Goal: Task Accomplishment & Management: Manage account settings

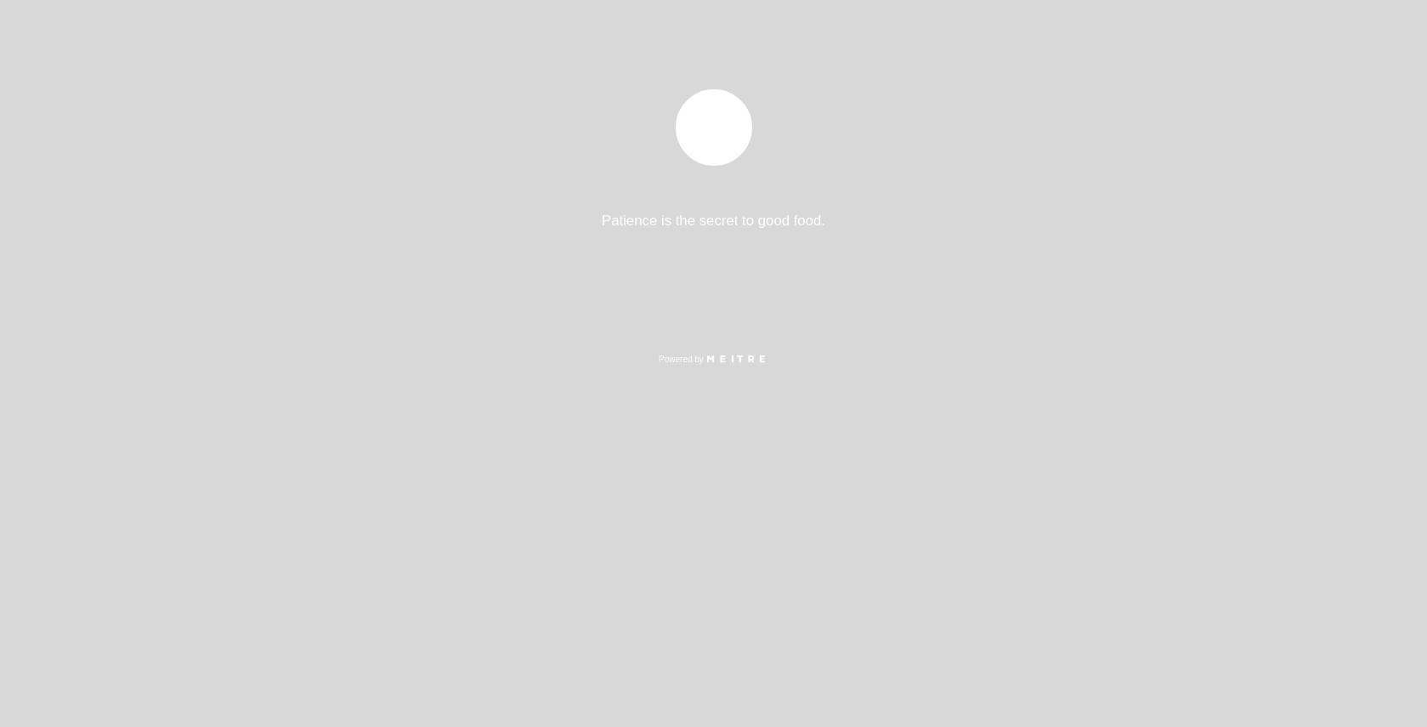
select select "es"
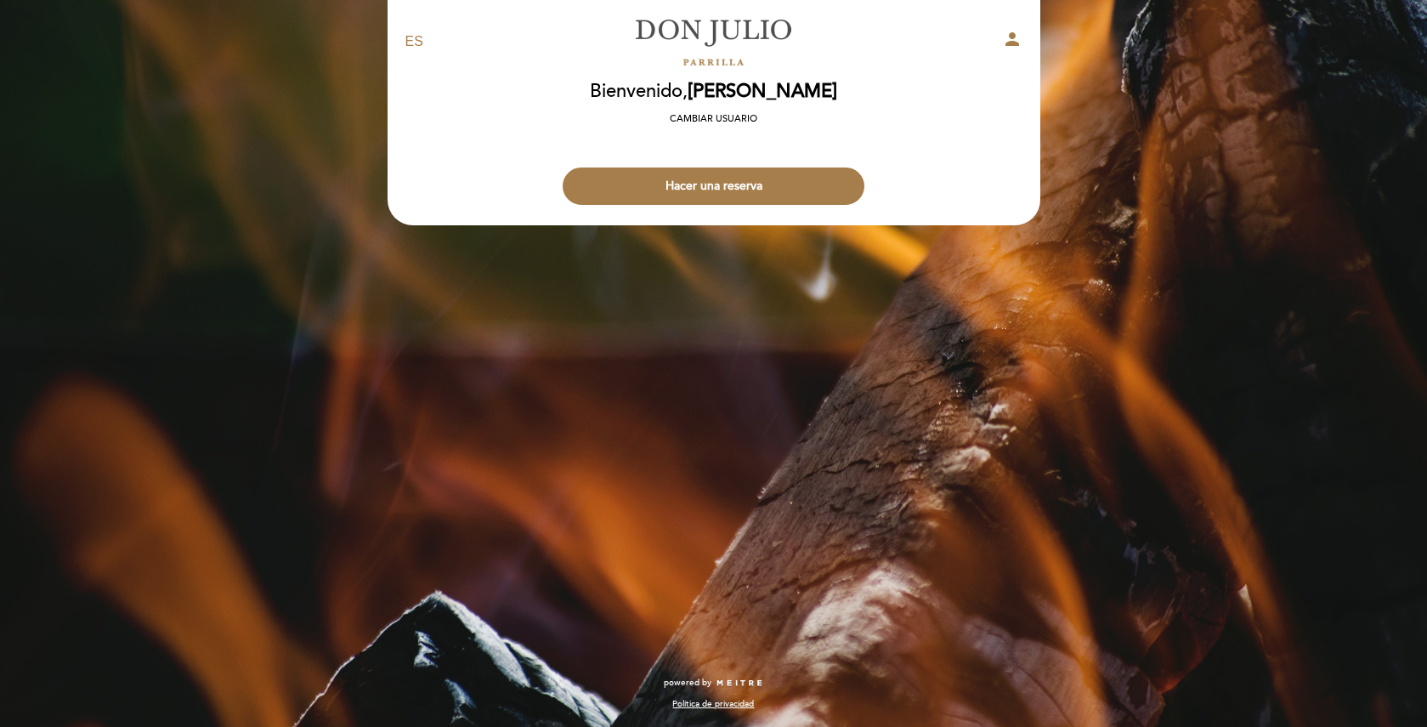
click at [1012, 44] on icon "person" at bounding box center [1012, 39] width 20 height 20
select select "es"
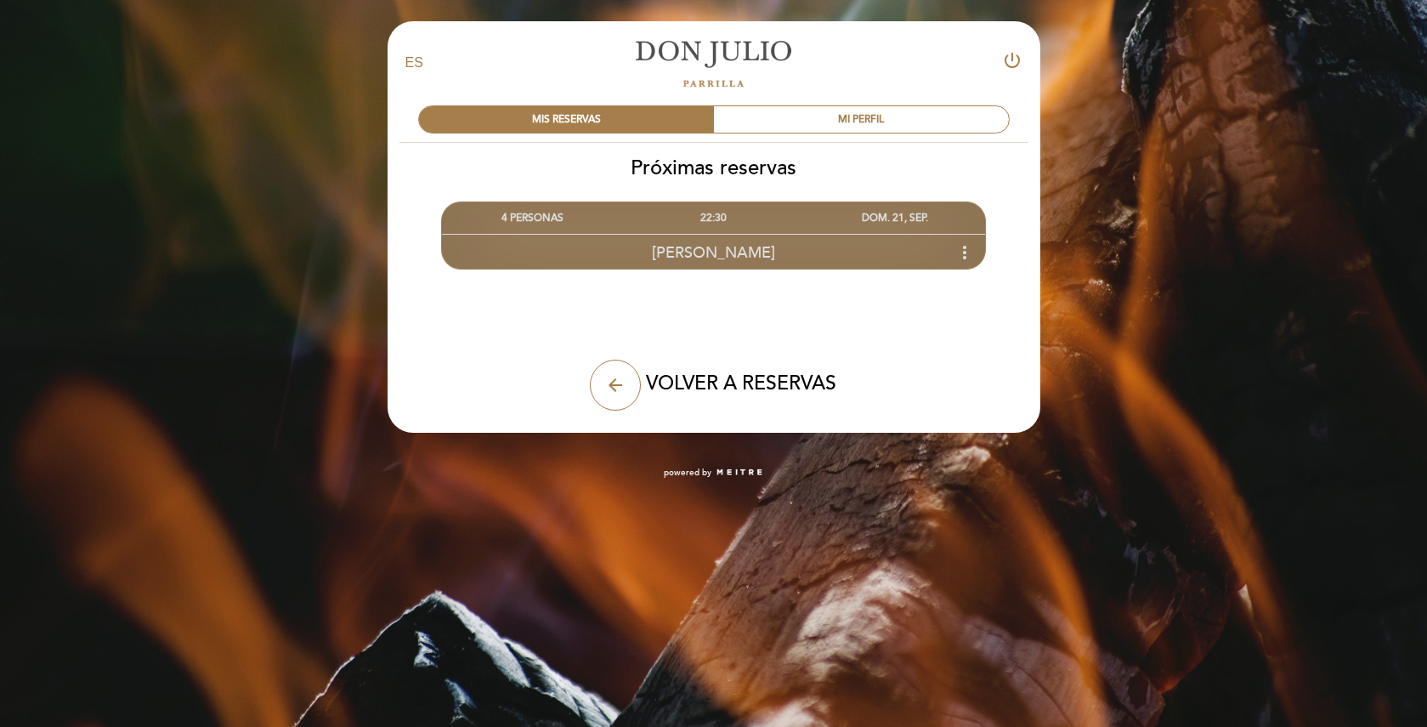
click at [766, 251] on span "[PERSON_NAME]" at bounding box center [713, 252] width 123 height 19
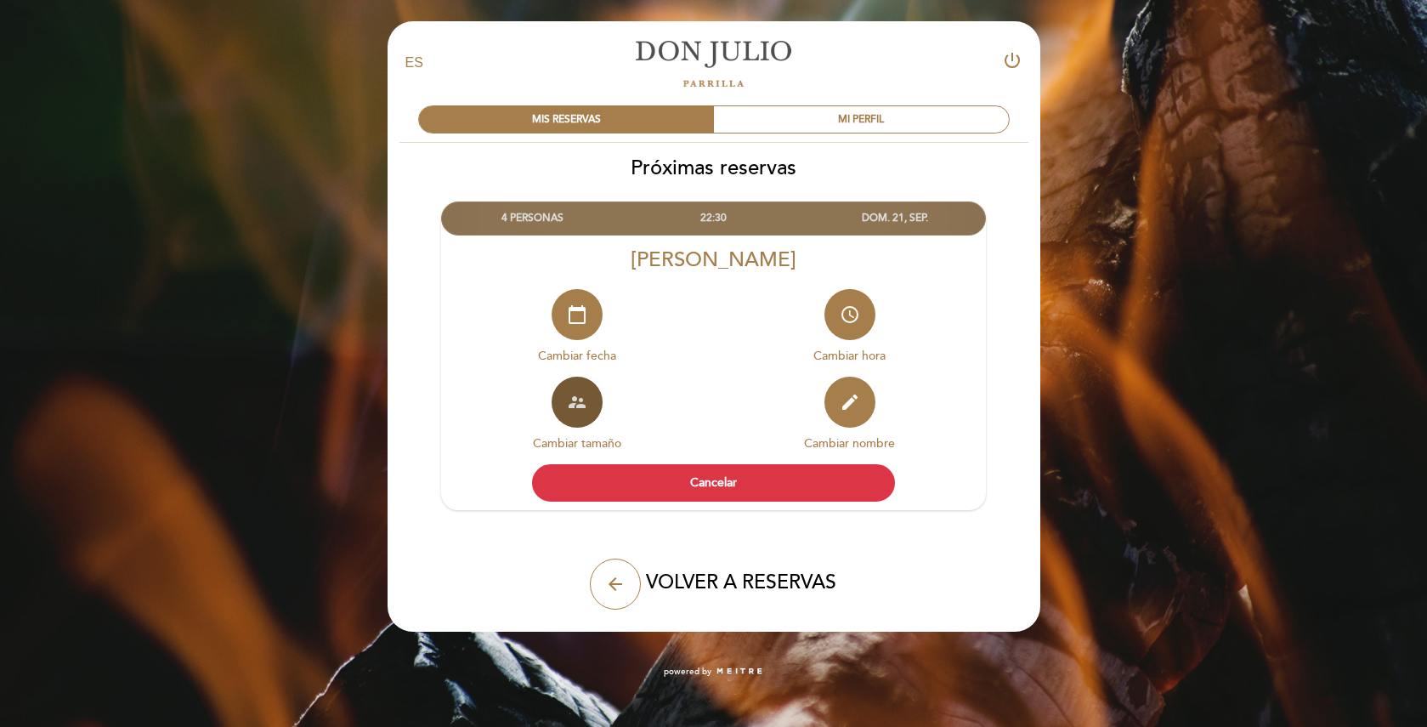
click at [585, 411] on icon "supervisor_account" at bounding box center [577, 402] width 20 height 20
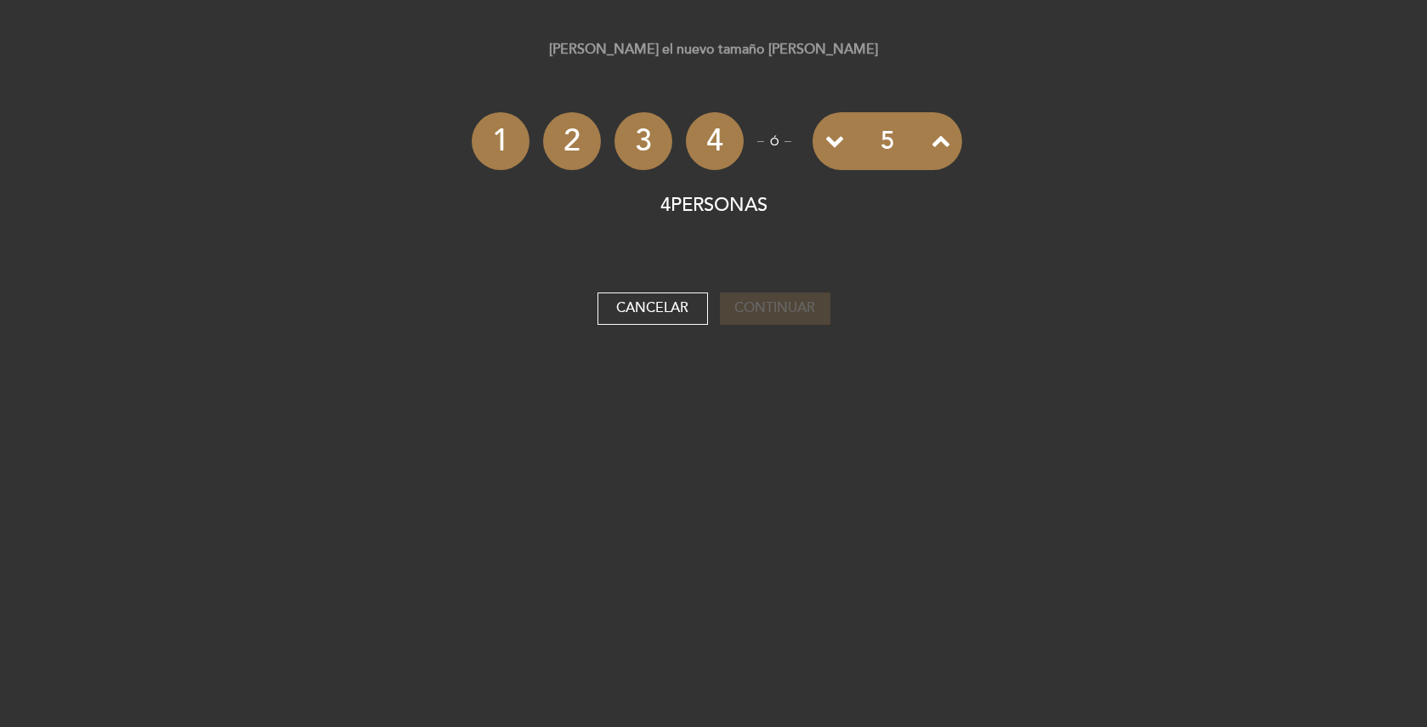
click at [835, 142] on icon at bounding box center [834, 140] width 19 height 19
click at [564, 141] on li "2" at bounding box center [572, 141] width 58 height 58
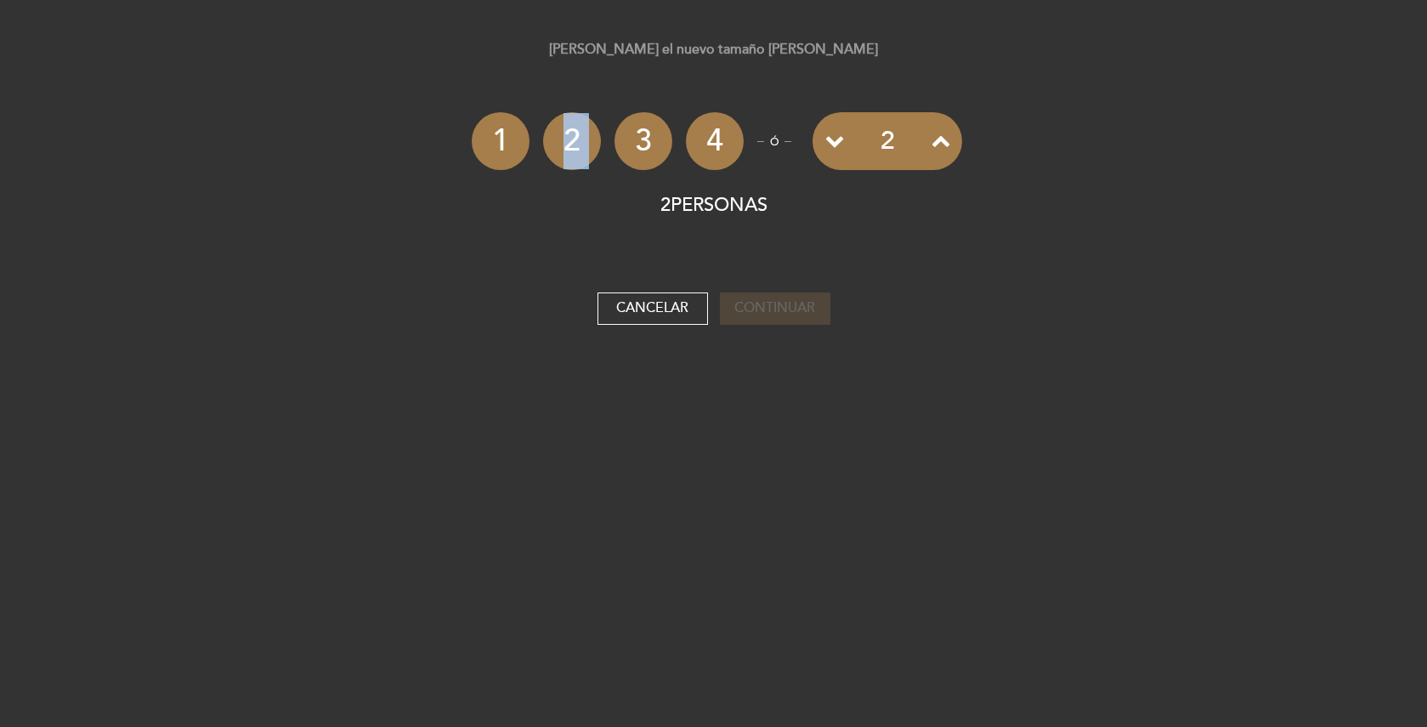
click at [564, 141] on li "2" at bounding box center [572, 141] width 58 height 58
click at [649, 303] on button "Cancelar" at bounding box center [653, 308] width 111 height 32
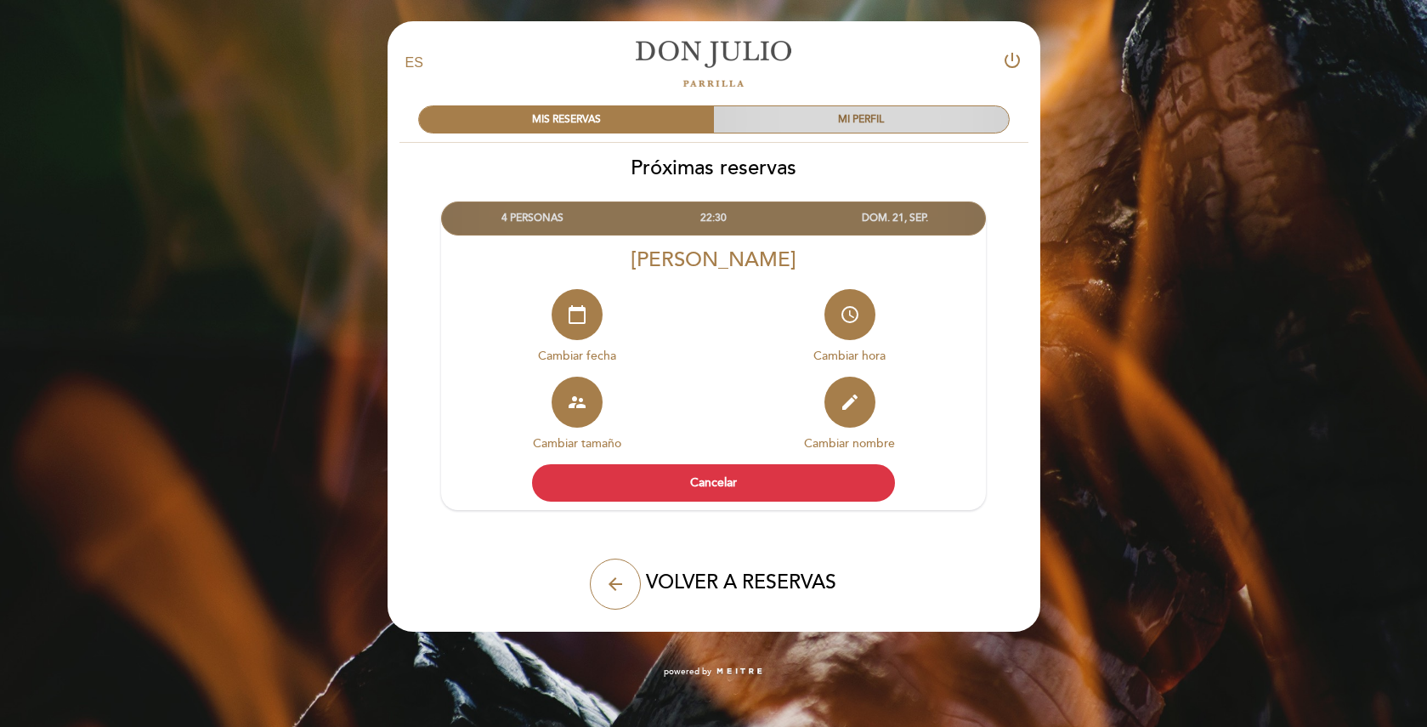
click at [887, 116] on div "MI PERFIL" at bounding box center [861, 119] width 295 height 26
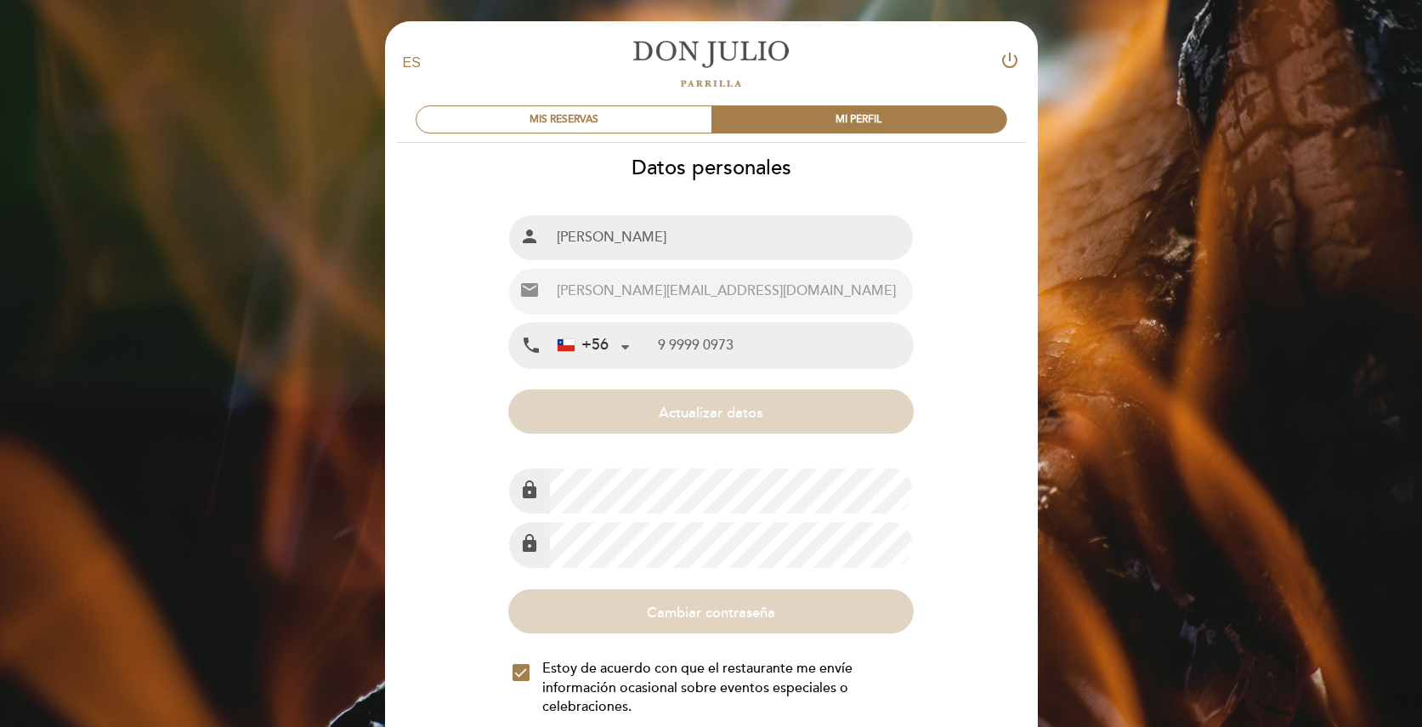
click at [947, 451] on div "Datos personales Nombre completo person [PERSON_NAME] Email +56" at bounding box center [711, 438] width 655 height 565
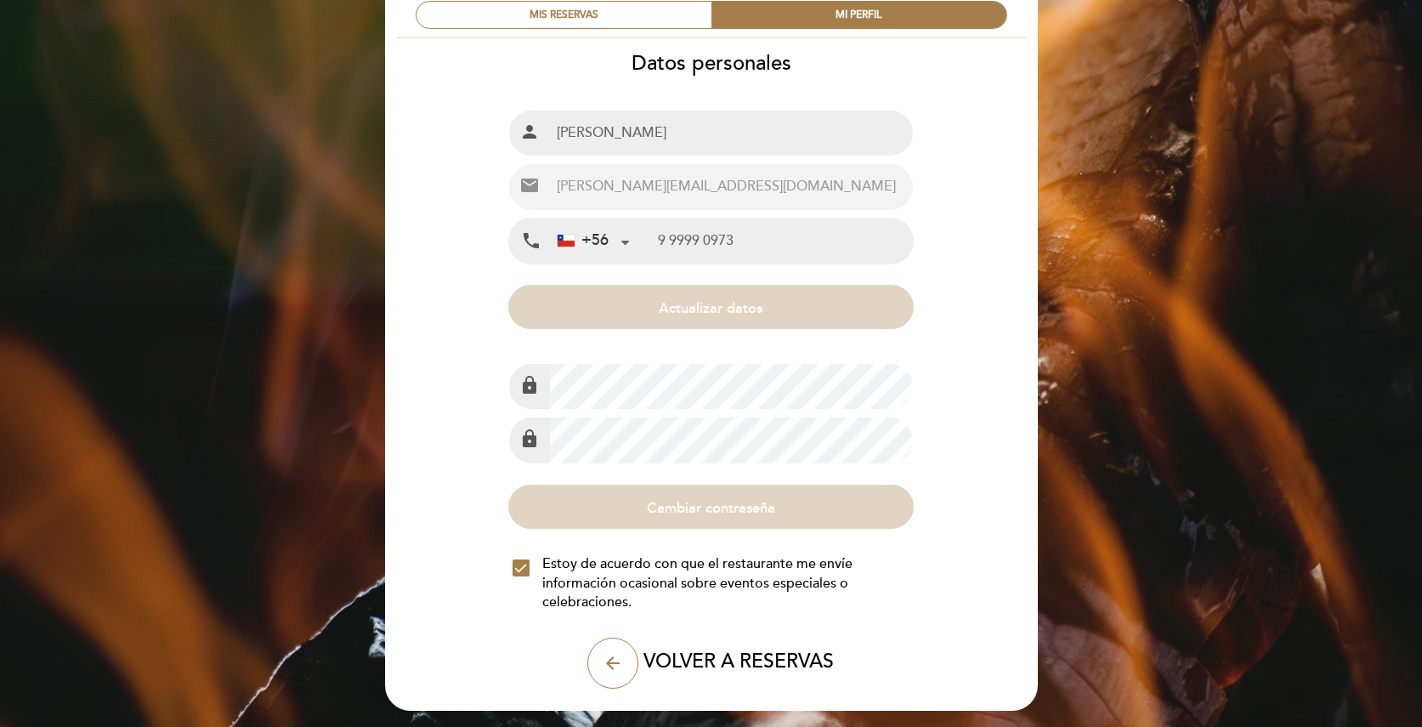
scroll to position [108, 0]
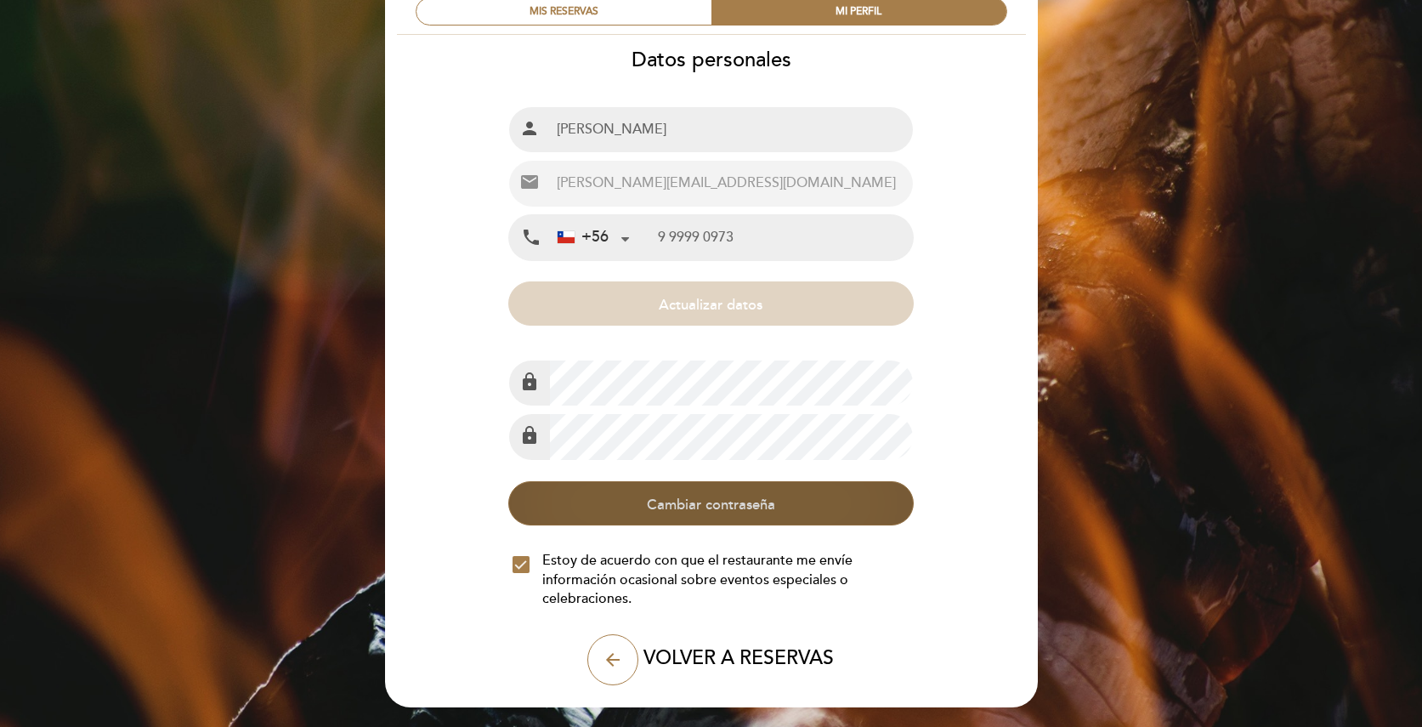
click at [731, 496] on button "Cambiar contraseña" at bounding box center [710, 503] width 405 height 44
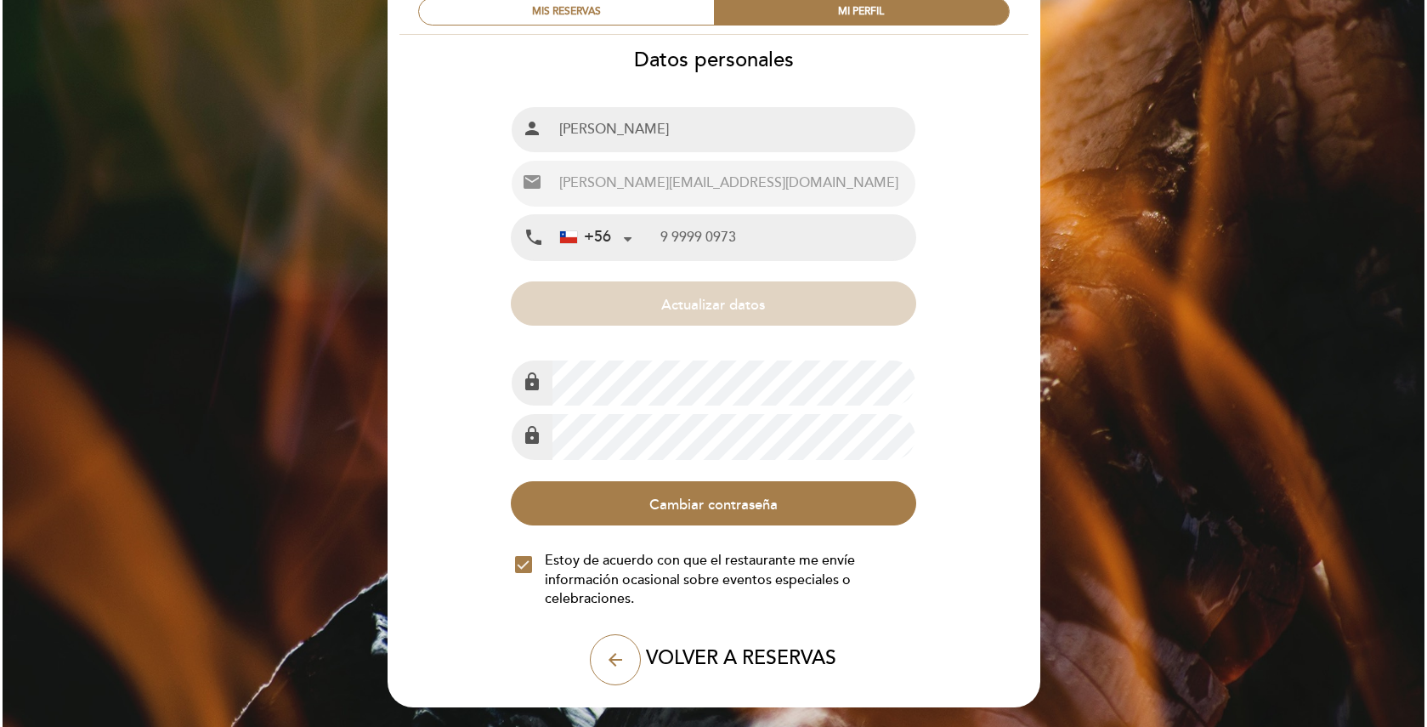
scroll to position [0, 0]
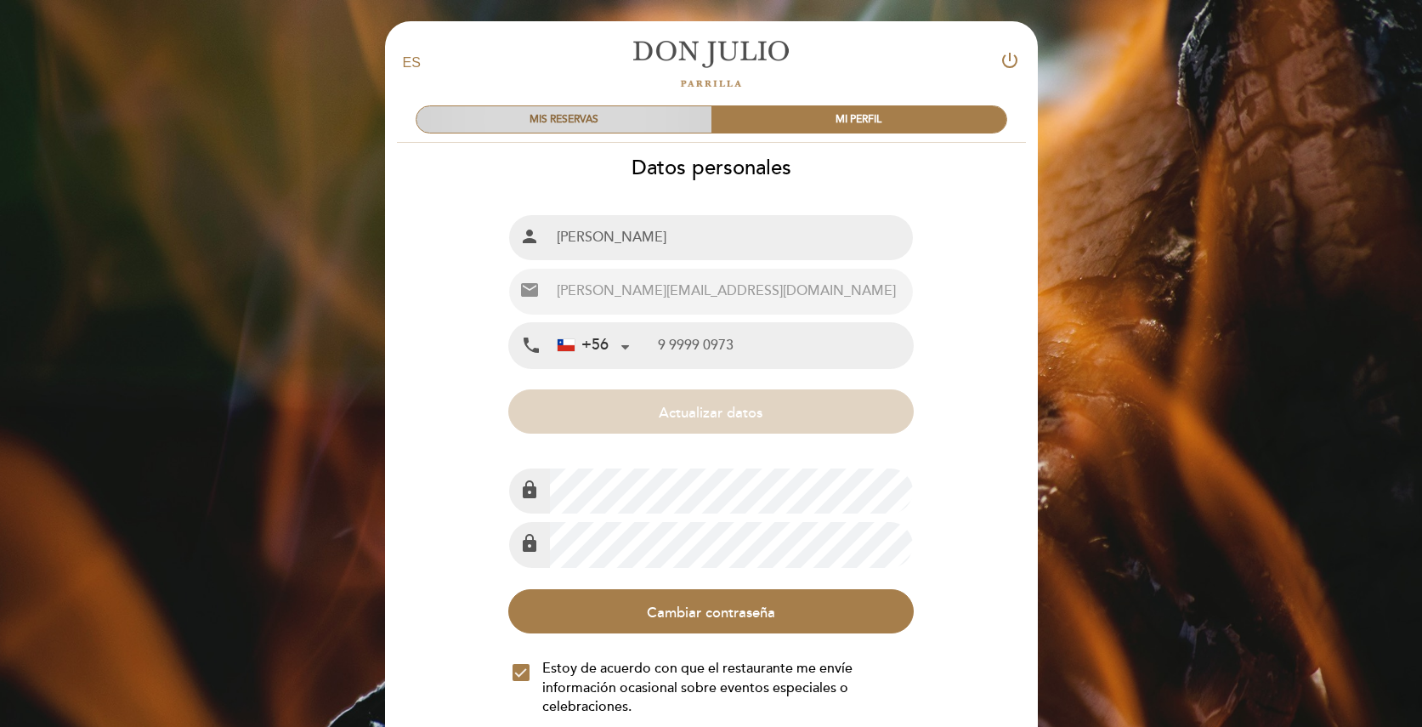
click at [644, 127] on div "MIS RESERVAS" at bounding box center [564, 119] width 295 height 26
